Goal: Navigation & Orientation: Go to known website

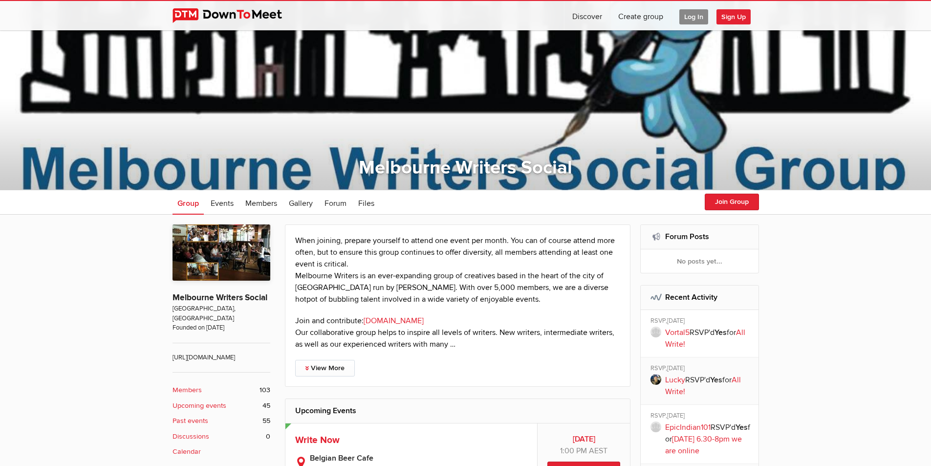
scroll to position [49, 0]
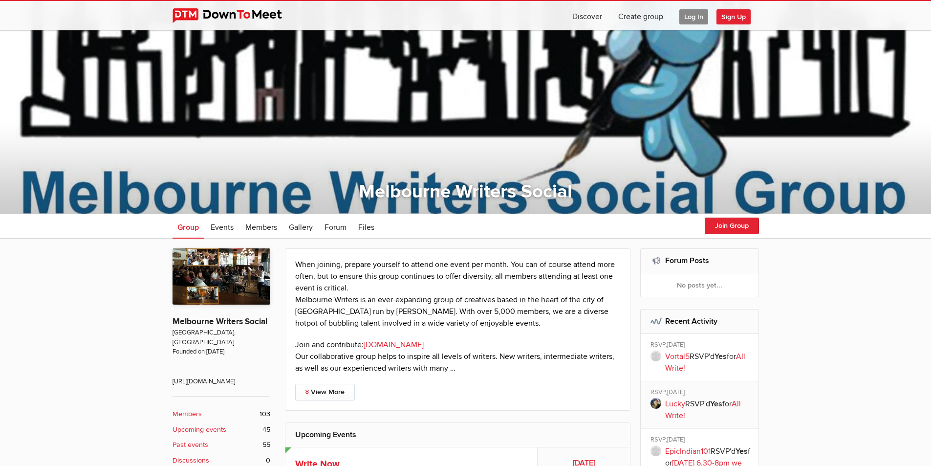
click at [230, 10] on img at bounding box center [234, 15] width 125 height 15
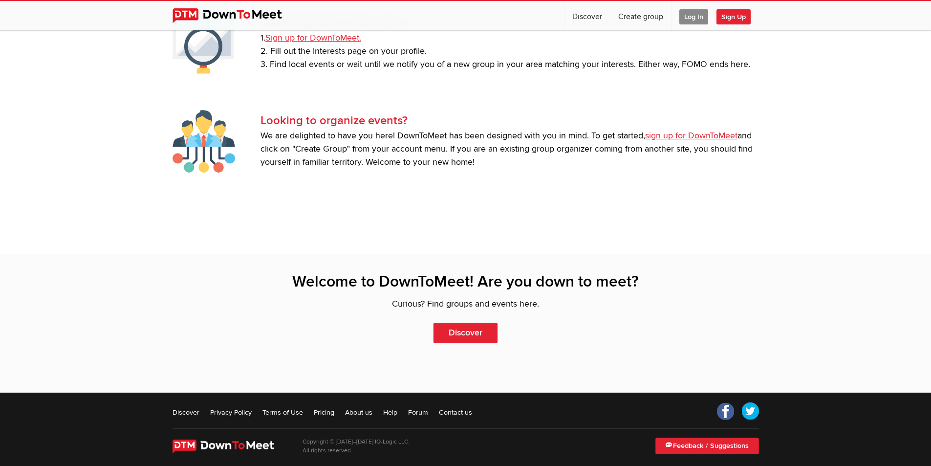
scroll to position [2082, 0]
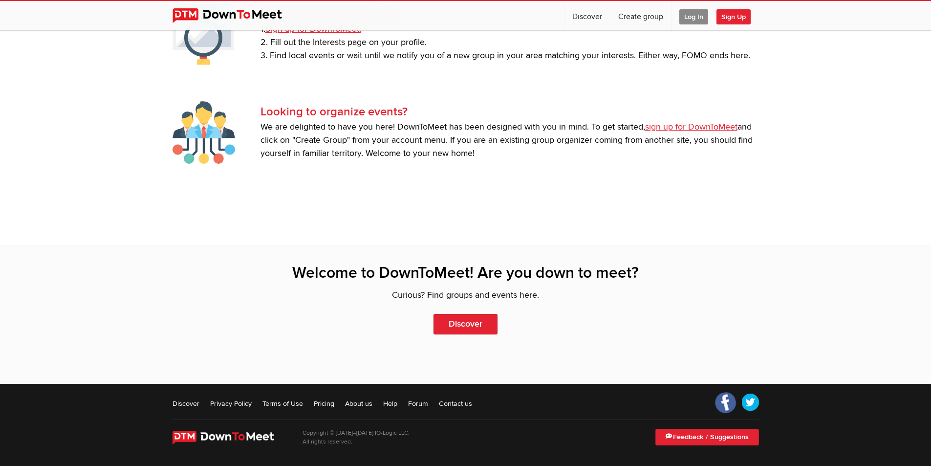
click at [723, 400] on link "Facebook" at bounding box center [725, 402] width 26 height 26
